Goal: Information Seeking & Learning: Find specific fact

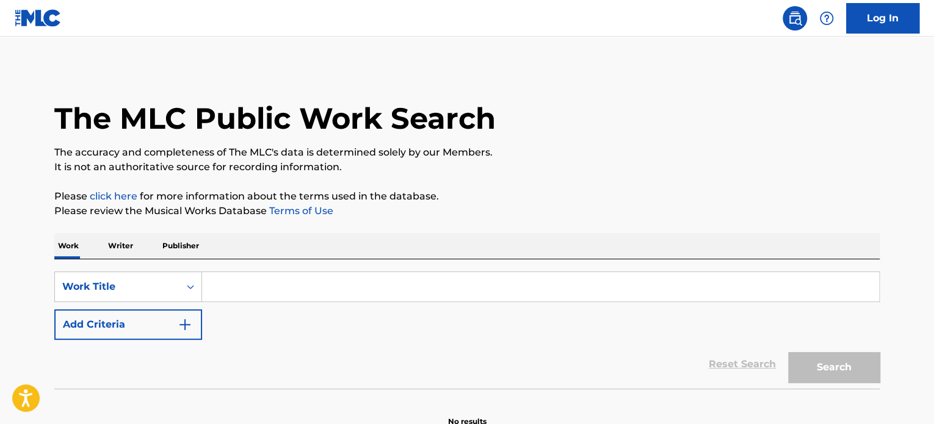
click at [286, 288] on input "Search Form" at bounding box center [540, 286] width 677 height 29
paste input "T9280026428"
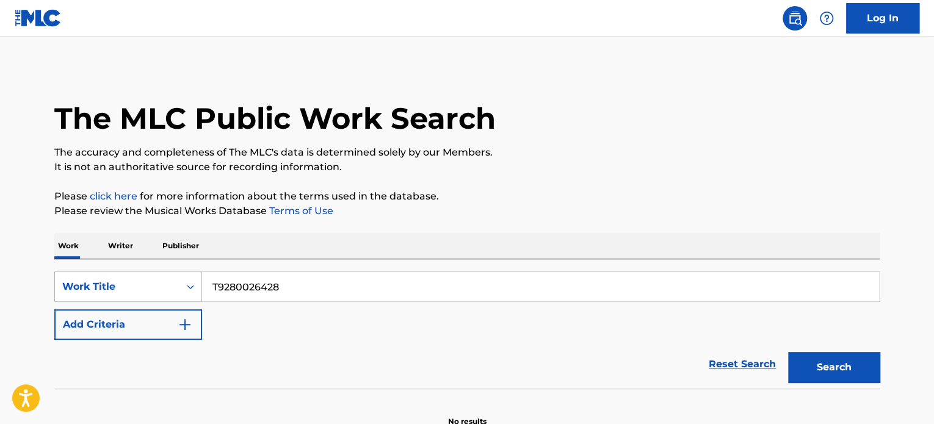
type input "T9280026428"
click at [197, 288] on div "Work Title" at bounding box center [128, 287] width 148 height 31
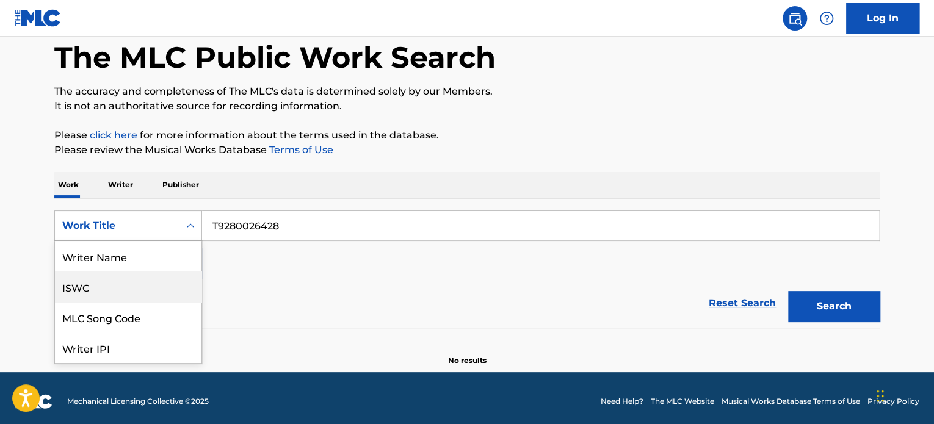
click at [133, 281] on div "ISWC" at bounding box center [128, 287] width 147 height 31
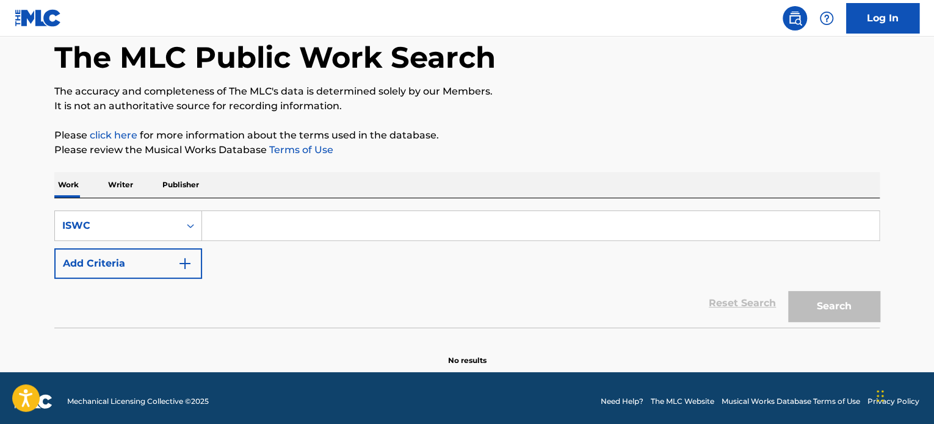
click at [425, 230] on input "Search Form" at bounding box center [540, 225] width 677 height 29
paste input "T9280026428"
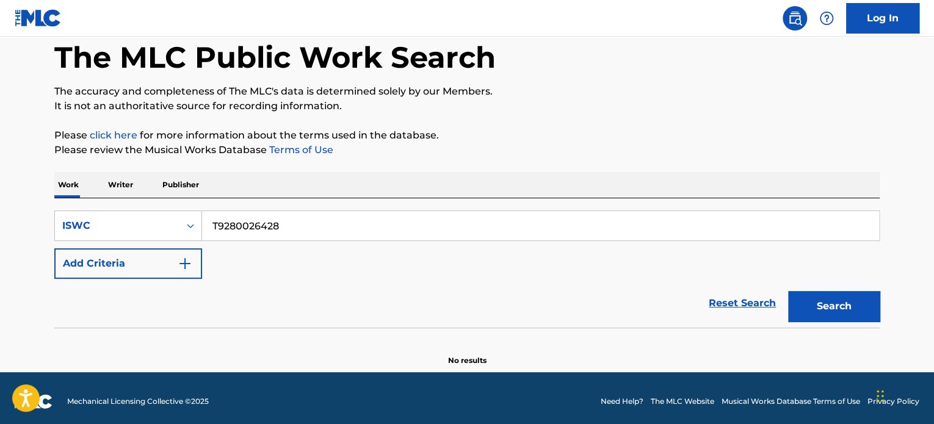
type input "T9280026428"
click at [788, 291] on button "Search" at bounding box center [834, 306] width 92 height 31
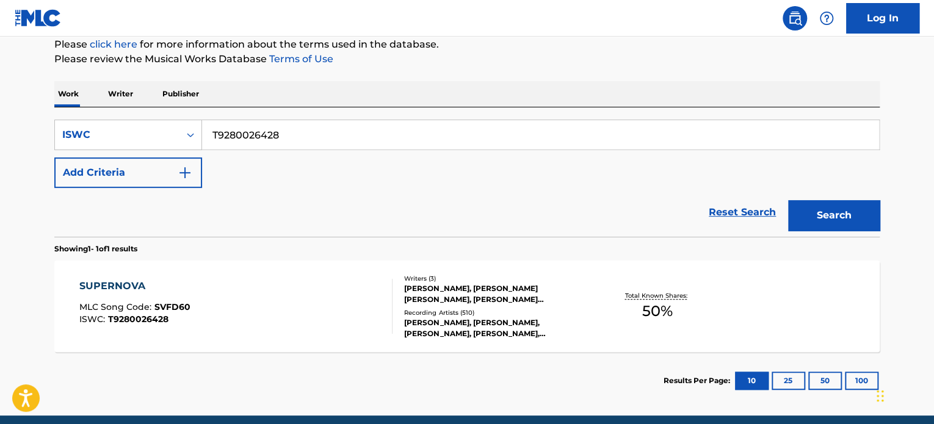
scroll to position [201, 0]
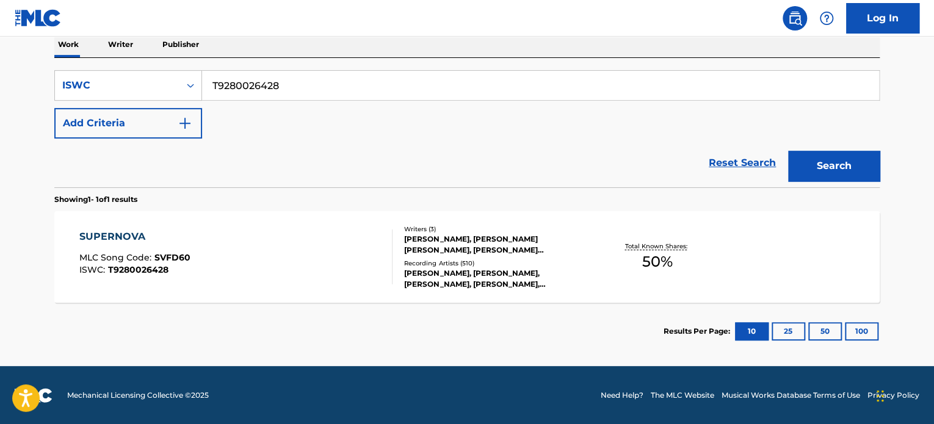
click at [540, 271] on div "[PERSON_NAME], [PERSON_NAME], [PERSON_NAME], [PERSON_NAME], [PERSON_NAME]" at bounding box center [496, 279] width 184 height 22
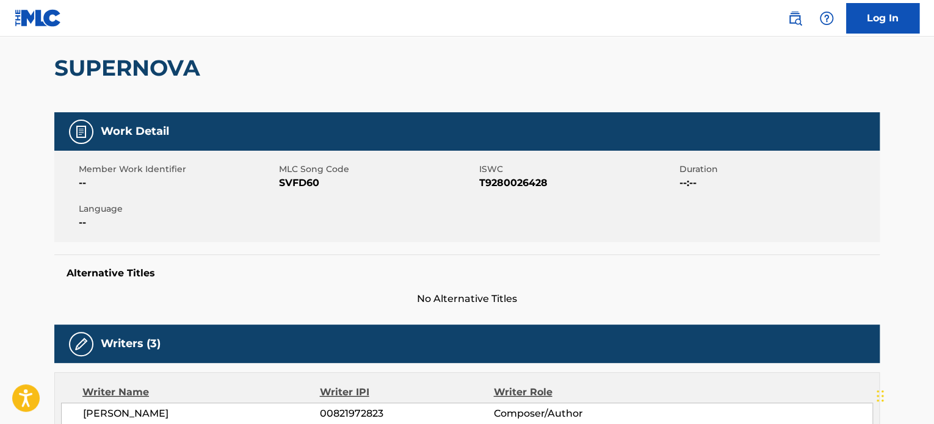
scroll to position [183, 0]
